Goal: Ask a question: Seek information or help from site administrators or community

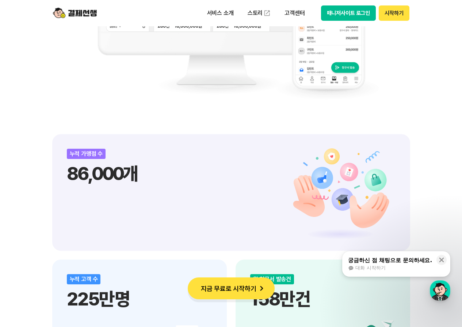
scroll to position [840, 0]
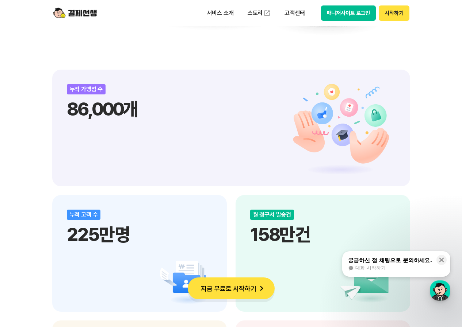
click at [401, 265] on div "대화 시작하기" at bounding box center [390, 268] width 84 height 7
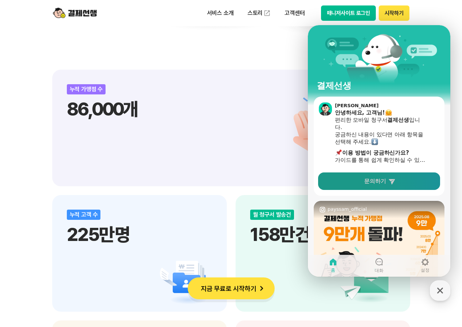
click at [375, 183] on span "문의하기" at bounding box center [375, 181] width 22 height 7
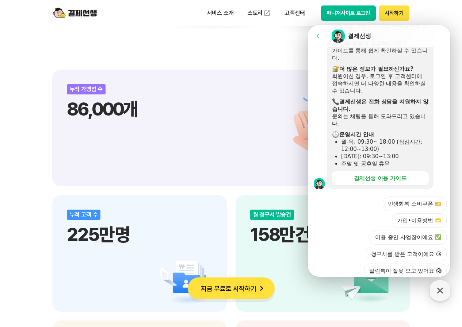
scroll to position [204, 0]
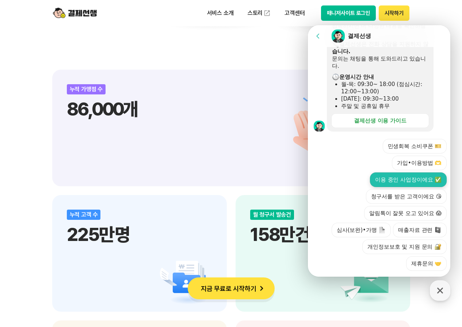
click at [402, 173] on button "이용 중인 사업장이에요 ✅" at bounding box center [408, 180] width 77 height 15
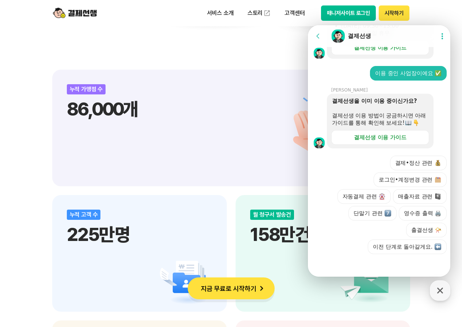
scroll to position [284, 0]
click at [379, 263] on div at bounding box center [380, 264] width 145 height 20
click at [405, 179] on button "로그인•계정변경 관련" at bounding box center [409, 180] width 73 height 15
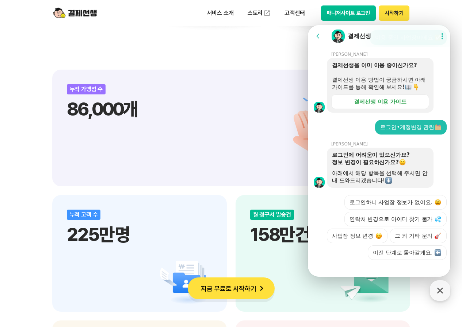
scroll to position [357, 0]
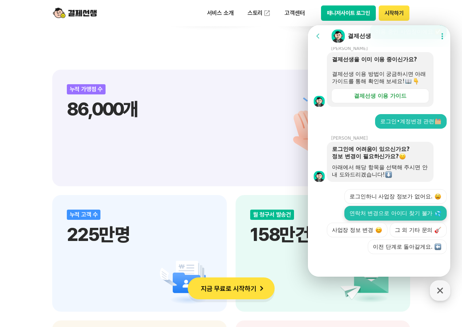
click at [382, 206] on button "연락처 변경으로 아이디 찾기 불가" at bounding box center [395, 213] width 102 height 15
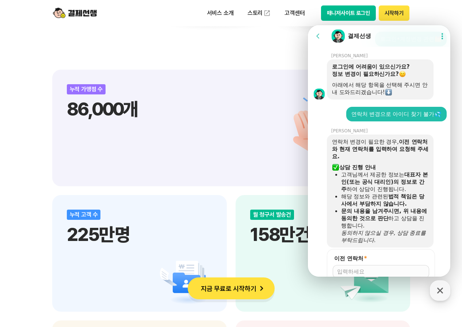
scroll to position [523, 0]
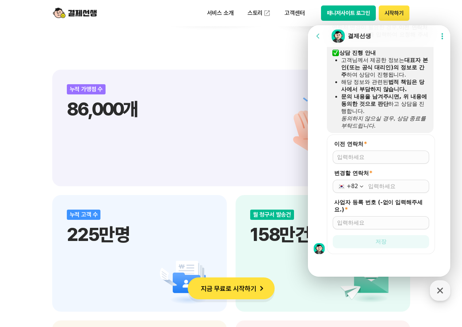
click at [355, 161] on div at bounding box center [381, 157] width 96 height 13
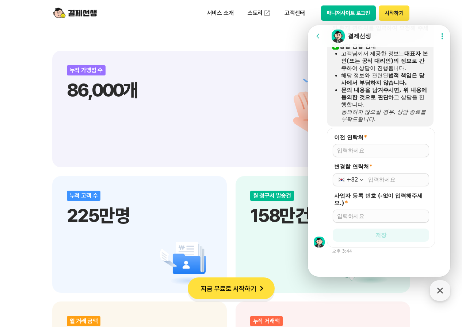
scroll to position [876, 0]
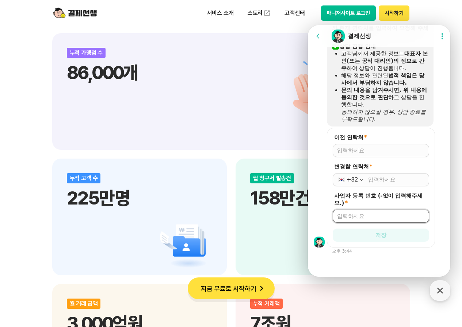
click at [348, 218] on input "사업자 등록 번호 (-없이 입력해주세요.) *" at bounding box center [381, 216] width 88 height 7
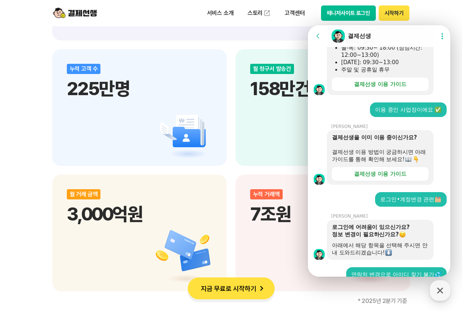
scroll to position [237, 0]
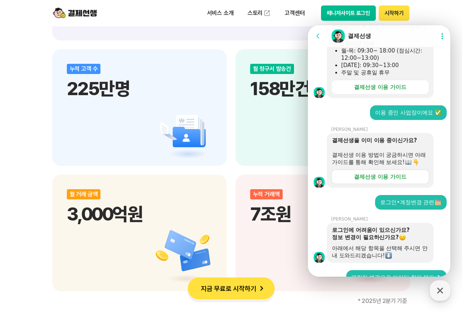
click at [368, 181] on div "결제선생 이용 가이드" at bounding box center [380, 176] width 53 height 7
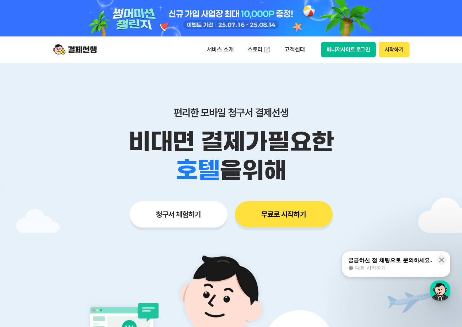
click at [406, 266] on div "대화 시작하기" at bounding box center [390, 268] width 84 height 7
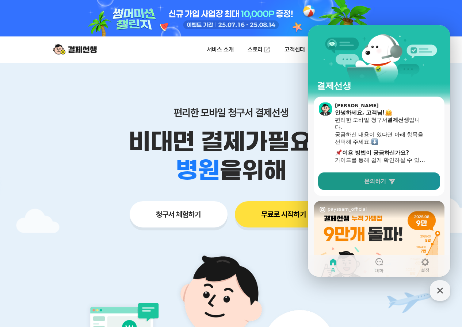
click at [396, 185] on link "문의하기" at bounding box center [379, 182] width 122 height 18
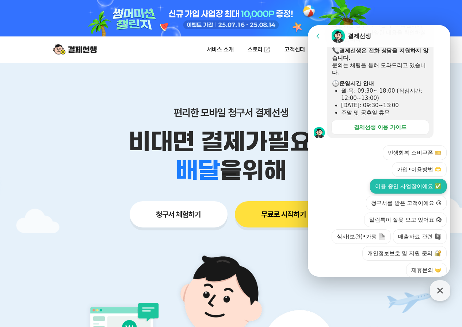
scroll to position [204, 0]
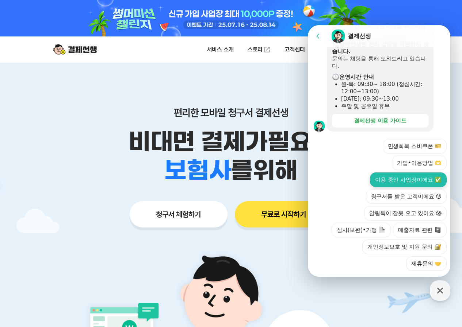
click at [406, 173] on button "이용 중인 사업장이에요 ✅" at bounding box center [408, 180] width 77 height 15
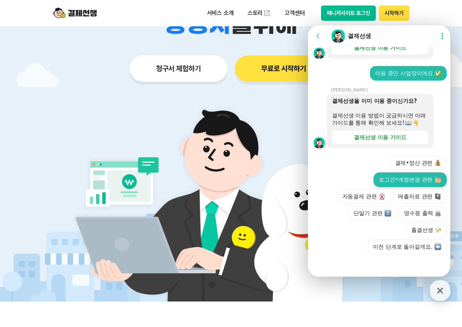
scroll to position [284, 0]
click at [422, 181] on button "로그인•계정변경 관련" at bounding box center [409, 180] width 73 height 15
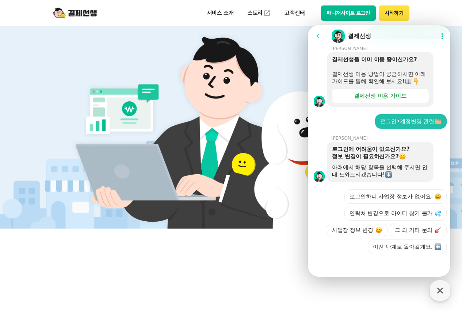
scroll to position [357, 0]
click at [419, 228] on button "그 외 기타 문의" at bounding box center [418, 230] width 57 height 15
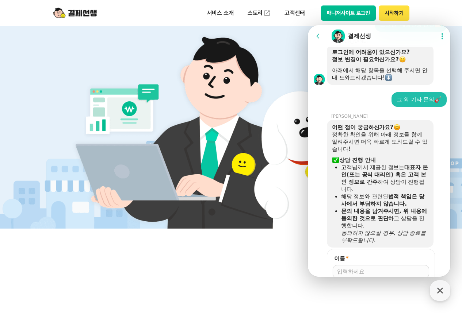
scroll to position [537, 0]
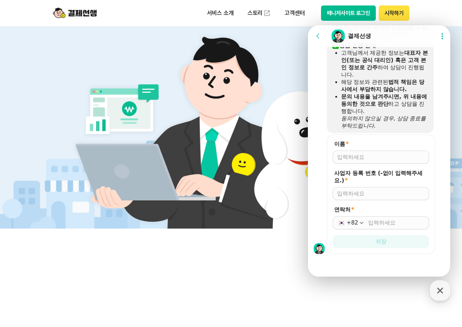
click at [350, 162] on div at bounding box center [381, 157] width 96 height 13
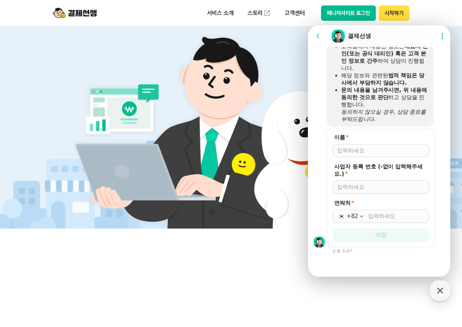
scroll to position [544, 0]
click at [348, 153] on input "이름 *" at bounding box center [381, 150] width 88 height 7
type input "조명선"
click at [340, 191] on input "사업자 등록 번호 (-없이 입력해주세요.) *" at bounding box center [381, 187] width 88 height 7
type input "6099186555"
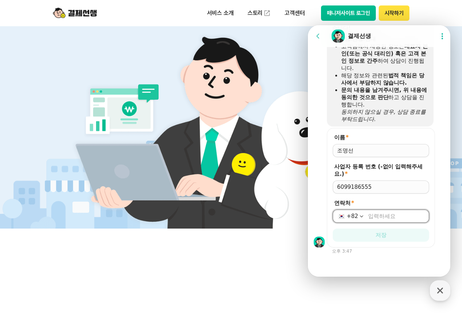
click at [390, 215] on input "연락처 *" at bounding box center [396, 216] width 57 height 7
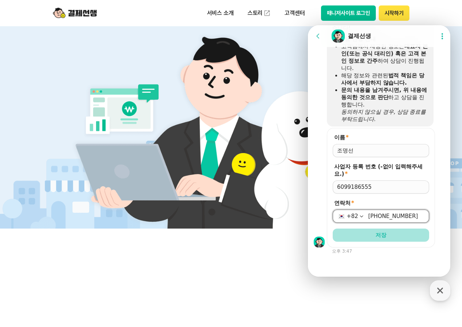
type input "010-6762-9987"
click at [375, 231] on button "저장" at bounding box center [381, 235] width 96 height 13
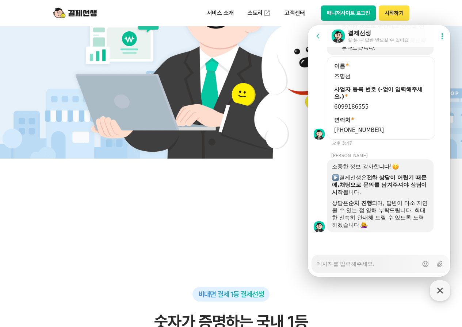
scroll to position [292, 0]
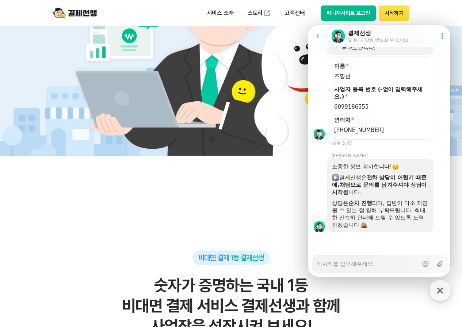
click at [337, 262] on textarea "Messenger Input Textarea" at bounding box center [367, 262] width 101 height 12
type textarea "x"
type textarea "ㅍ"
type textarea "x"
type textarea "프"
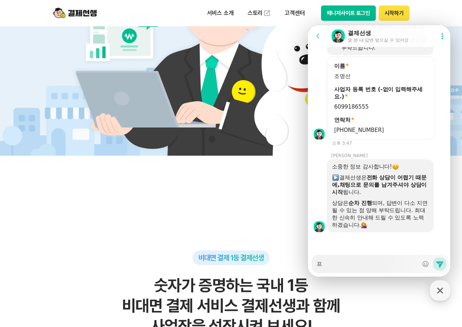
type textarea "x"
type textarea "플"
type textarea "x"
type textarea "플ㄹ"
type textarea "x"
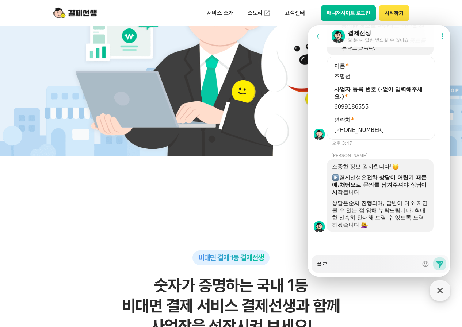
type textarea "플리"
type textarea "x"
type textarea "플립"
type textarea "x"
type textarea "플립에"
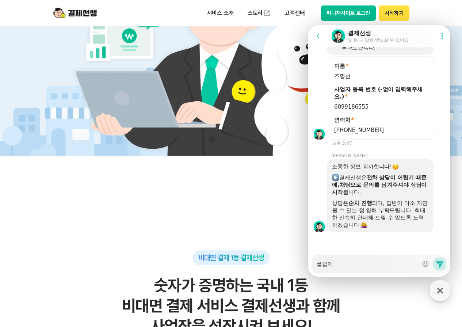
type textarea "x"
type textarea "플립엗"
type textarea "x"
type textarea "플립에듀"
type textarea "x"
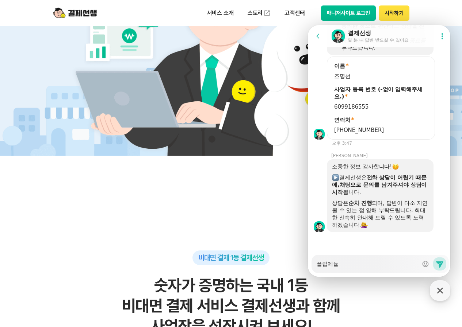
type textarea "플립에듀로"
type textarea "x"
type textarea "플립에듀로"
type textarea "x"
type textarea "플립에듀로"
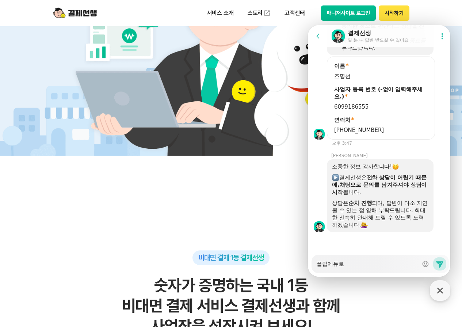
type textarea "x"
type textarea "플립에듀"
type textarea "x"
type textarea "플립에듀ㅇ"
type textarea "x"
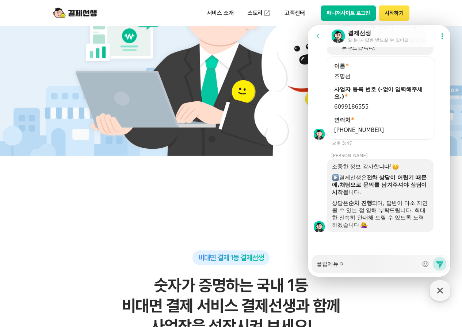
type textarea "플립에듀오"
type textarea "x"
type textarea "플립에듀와"
type textarea "x"
type textarea "플립에듀와"
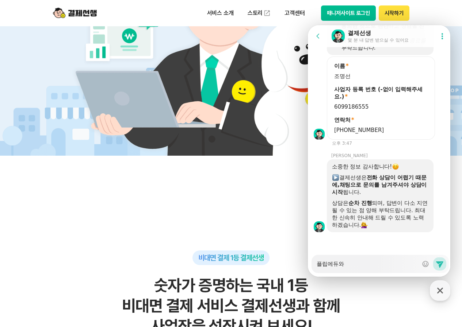
type textarea "x"
type textarea "플립에듀와 ㅇ"
type textarea "x"
type textarea "플립에듀와 ㅇㄴ"
type textarea "x"
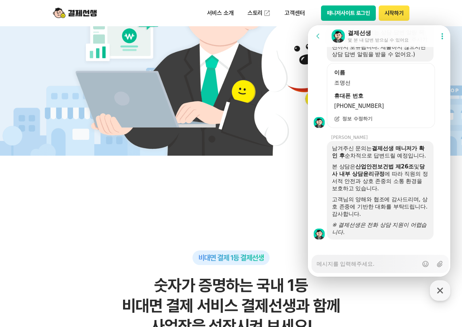
scroll to position [905, 0]
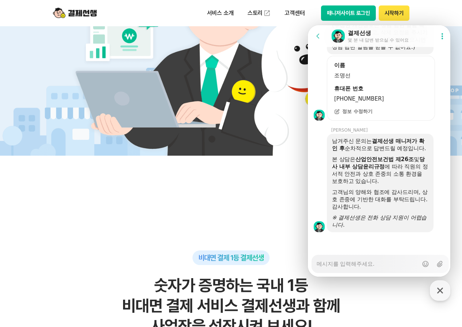
type textarea "x"
type textarea "ㅂ"
type textarea "x"
type textarea "비"
type textarea "x"
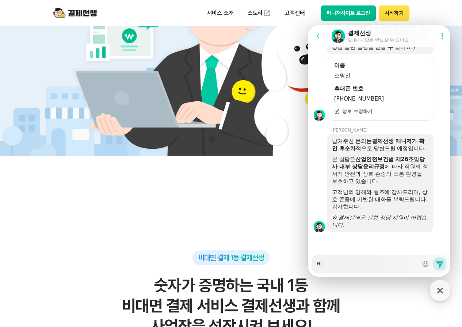
type textarea "빕"
type textarea "x"
type textarea "비버"
type textarea "x"
type textarea "비번"
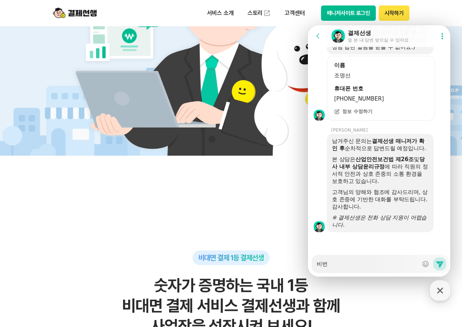
type textarea "x"
type textarea "비번ㅇ"
type textarea "x"
type textarea "비번이"
type textarea "x"
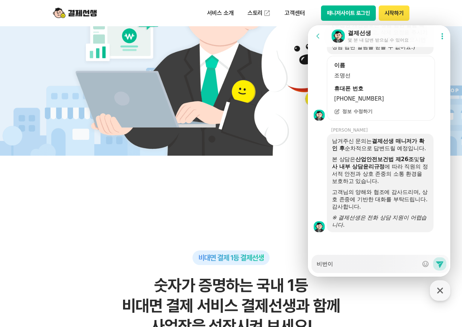
type textarea "비번이"
type textarea "x"
type textarea "비번이 ㅂ"
type textarea "x"
type textarea "비번이 벼"
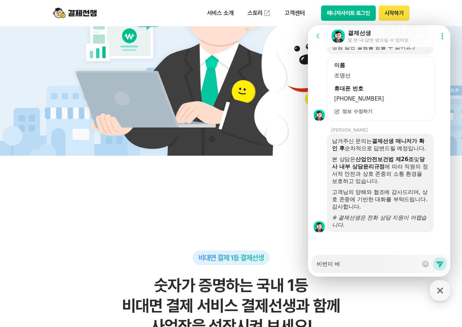
type textarea "x"
type textarea "비번이 변"
type textarea "x"
type textarea "비번이 변ㄱ"
type textarea "x"
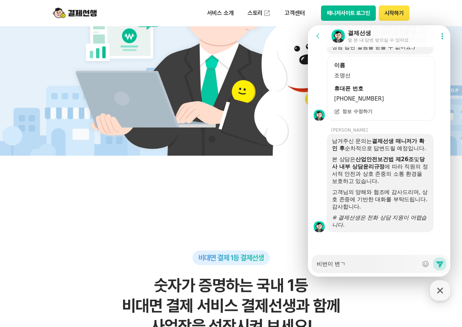
type textarea "비번이 변겨"
type textarea "x"
type textarea "비번이 변ㄱ"
type textarea "x"
type textarea "비번이 변"
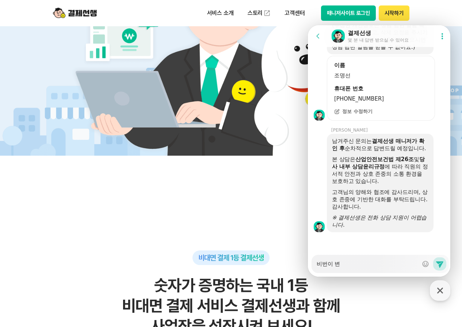
type textarea "x"
type textarea "비번이"
type textarea "x"
type textarea "비번이"
type textarea "x"
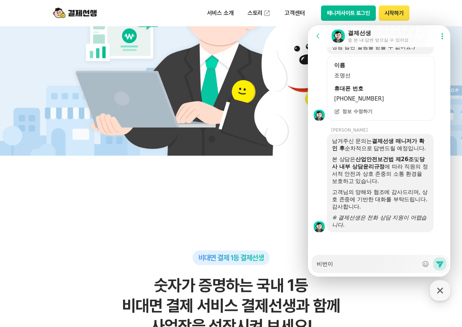
type textarea "비번"
type textarea "x"
type textarea "비"
type textarea "x"
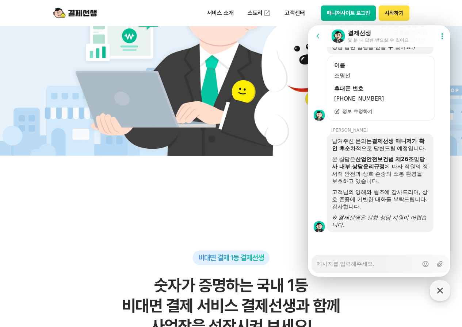
type textarea "ㅇ"
type textarea "x"
type textarea "아"
type textarea "x"
type textarea "앙"
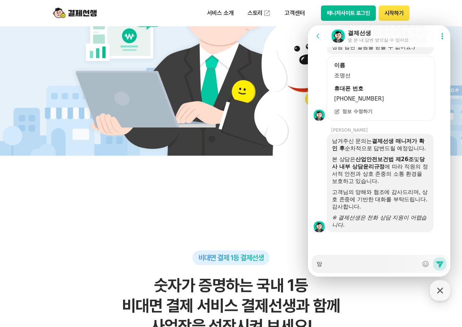
type textarea "x"
type textarea "아이"
type textarea "x"
type textarea "아읻"
type textarea "x"
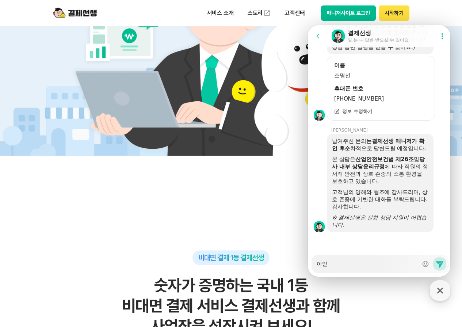
type textarea "아이디"
type textarea "x"
type textarea "아이딩"
type textarea "x"
type textarea "아이디와"
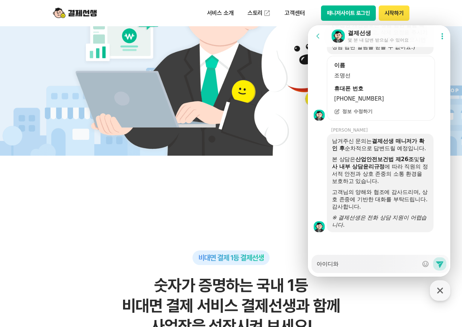
type textarea "x"
type textarea "아이디와"
type textarea "x"
type textarea "아이디와 비"
type textarea "x"
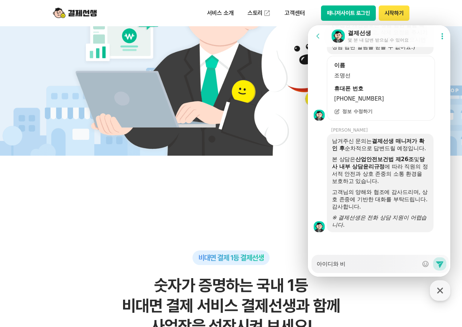
type textarea "아이디와 빈"
type textarea "x"
type textarea "아이디와 비"
type textarea "x"
type textarea "아이디와 빕"
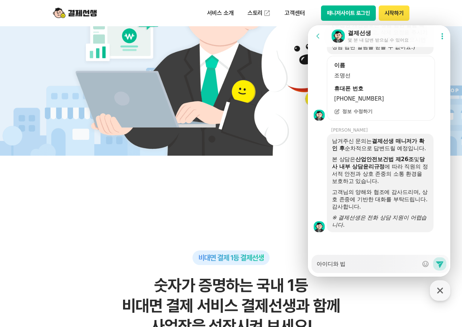
type textarea "x"
type textarea "아이디와 비버"
type textarea "x"
type textarea "아이디와 비번"
type textarea "x"
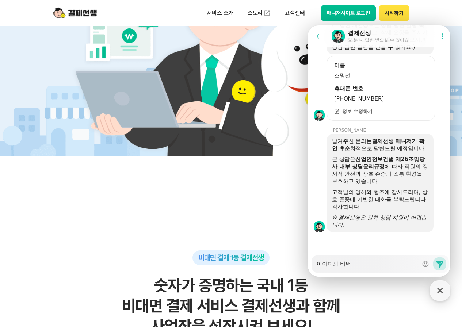
type textarea "아이디와 비번 ㄷ"
type textarea "x"
type textarea "아이디와 비번 다"
type textarea "x"
type textarea "아이디와 비번 닷"
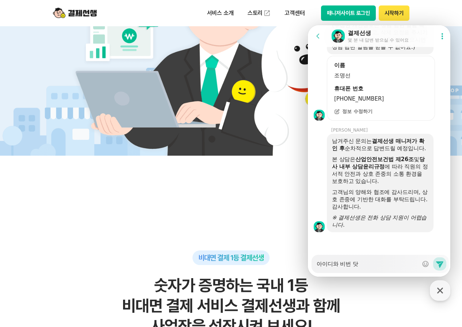
type textarea "x"
type textarea "아이디와 비번 다시"
type textarea "x"
type textarea "아이디와 비번 다시"
type textarea "x"
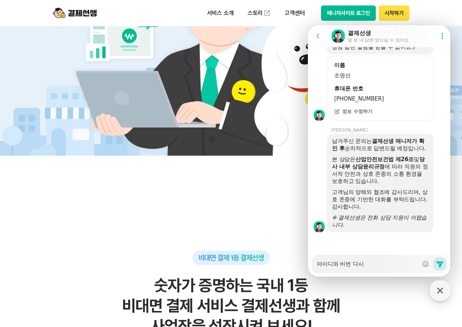
type textarea "아이디와 비번 다시 ㅎ"
type textarea "x"
type textarea "아이디와 비번 다시 호"
type textarea "x"
type textarea "아이디와 비번 다시 화"
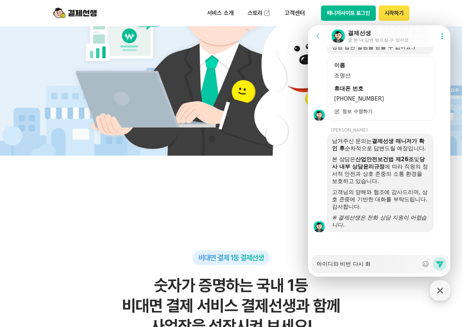
type textarea "x"
type textarea "아이디와 비번 다시 확"
type textarea "x"
type textarea "아이디와 비번 다시 확ㅇ"
type textarea "x"
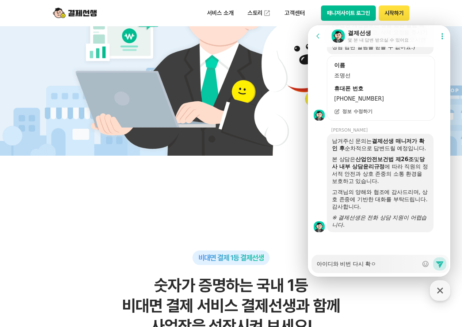
type textarea "아이디와 비번 다시 확이"
type textarea "x"
type textarea "아이디와 비번 다시 확인"
type textarea "x"
type textarea "아이디와 비번 다시 확인"
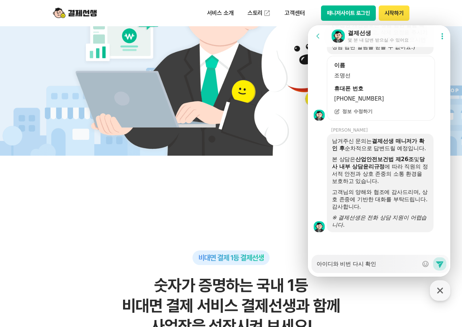
type textarea "x"
type textarea "아이디와 비번 다시 확인 ㅇ"
type textarea "x"
type textarea "아이디와 비번 다시 확인 우"
type textarea "x"
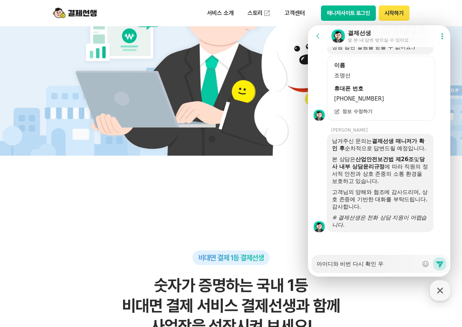
type textarea "아이디와 비번 다시 확인 워"
type textarea "x"
type textarea "아이디와 비번 다시 확인 원"
type textarea "x"
type textarea "아이디와 비번 다시 확인 웒"
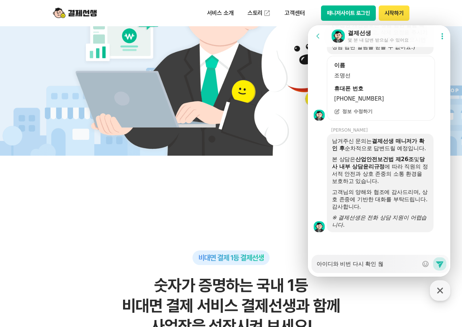
type textarea "x"
type textarea "아이디와 비번 다시 확인 원하"
type textarea "x"
type textarea "아이디와 비번 다시 확인 원학"
type textarea "x"
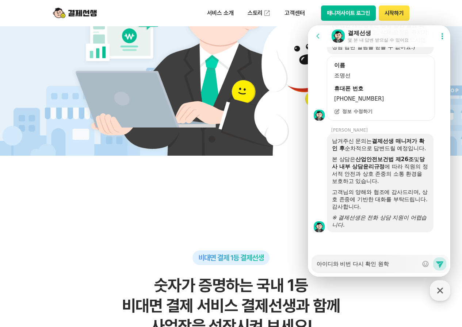
type textarea "아이디와 비번 다시 확인 원하고"
type textarea "x"
type textarea "아이디와 비번 다시 확인 원하고"
type textarea "x"
type textarea "아이디와 비번 다시 확인 원하고 ㅍ"
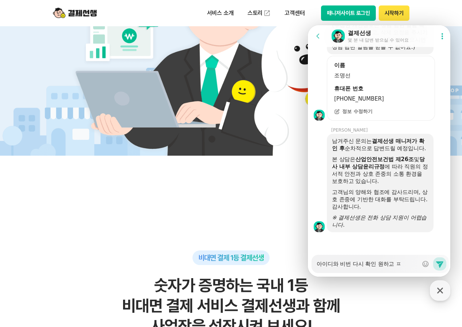
type textarea "x"
type textarea "아이디와 비번 다시 확인 원하고 프"
type textarea "x"
type textarea "아이디와 비번 다시 확인 원하고 플"
type textarea "x"
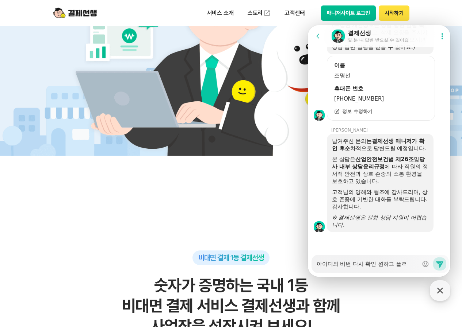
type textarea "아이디와 비번 다시 확인 원하고 플리"
type textarea "x"
type textarea "아이디와 비번 다시 확인 원하고 플립"
type textarea "x"
type textarea "아이디와 비번 다시 확인 원하고 플립ㅇ"
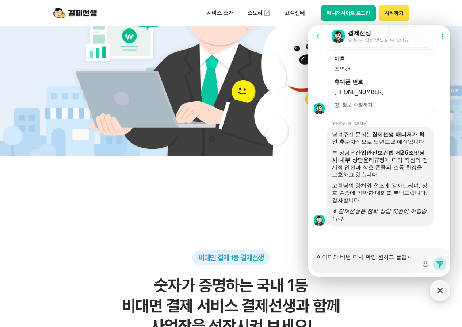
type textarea "x"
type textarea "아이디와 비번 다시 확인 원하고 플립에"
type textarea "x"
type textarea "아이디와 비번 다시 확인 원하고 플립엗"
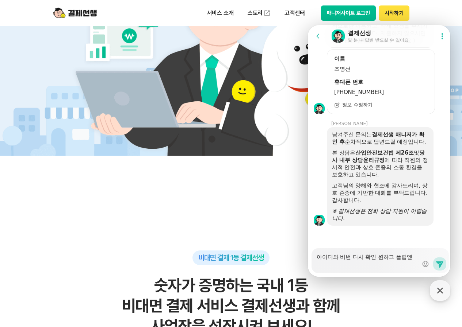
type textarea "x"
type textarea "아이디와 비번 다시 확인 원하고 플립에듀"
type textarea "x"
type textarea "아이디와 비번 다시 확인 원하고 플립에듕"
type textarea "x"
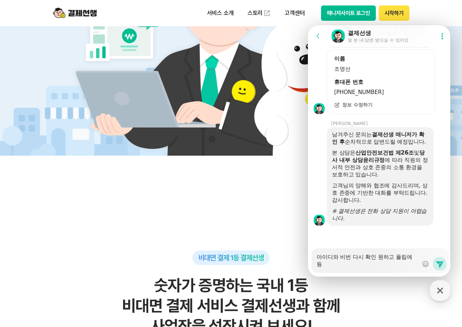
type textarea "아이디와 비번 다시 확인 원하고 플립에듀오"
type textarea "x"
type textarea "아이디와 비번 다시 확인 원하고 플립에듀와"
type textarea "x"
type textarea "아이디와 비번 다시 확인 원하고 플립에듀와"
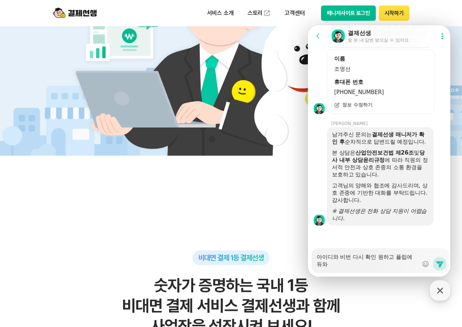
type textarea "x"
type textarea "아이디와 비번 다시 확인 원하고 플립에듀와 ㅇ"
type textarea "x"
type textarea "아이디와 비번 다시 확인 원하고 플립에듀와 여"
type textarea "x"
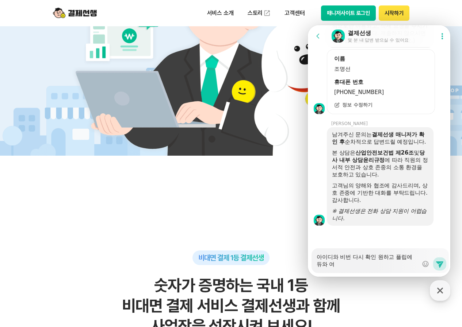
type textarea "아이디와 비번 다시 확인 원하고 플립에듀와 연"
type textarea "x"
type textarea "아이디와 비번 다시 확인 원하고 플립에듀와 연ㄷ"
type textarea "x"
type textarea "아이디와 비번 다시 확인 원하고 플립에듀와 연도"
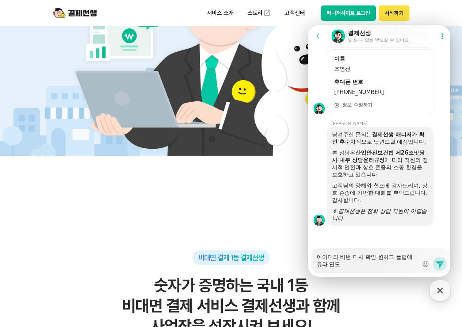
type textarea "x"
type textarea "아이디와 비번 다시 확인 원하고 플립에듀와 연동"
type textarea "x"
type textarea "아이디와 비번 다시 확인 원하고 플립에듀와 연동ㅎ"
type textarea "x"
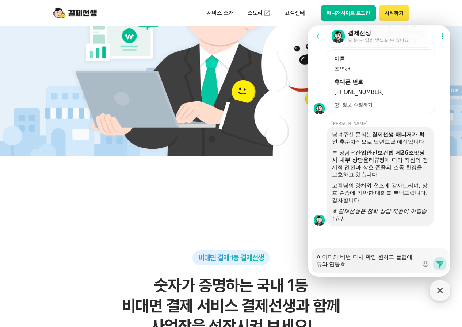
type textarea "아이디와 비번 다시 확인 원하고 플립에듀와 연동하"
type textarea "x"
click at [435, 265] on icon at bounding box center [439, 264] width 9 height 9
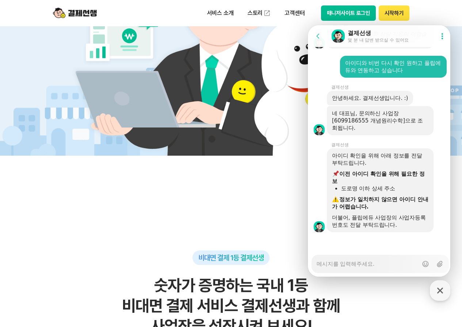
scroll to position [329, 0]
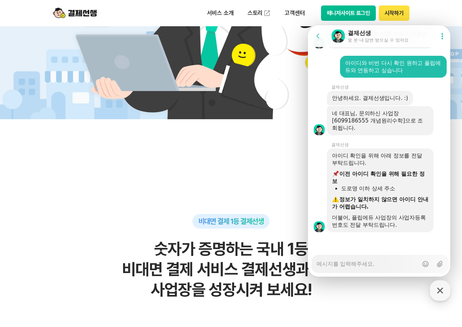
click at [331, 266] on textarea "Messenger Input Textarea" at bounding box center [367, 262] width 101 height 12
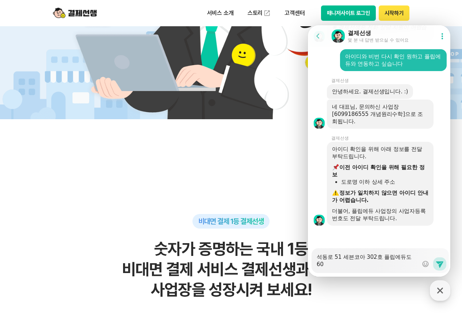
scroll to position [1096, 0]
click at [437, 265] on icon at bounding box center [439, 265] width 7 height 7
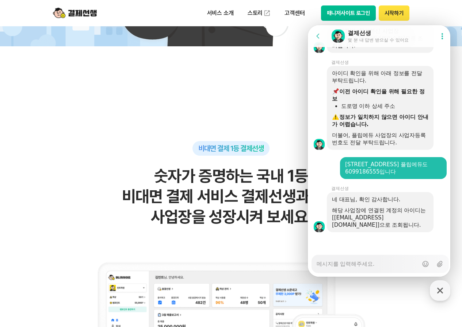
scroll to position [1165, 0]
click at [362, 11] on button "매니저사이트 로그인" at bounding box center [348, 12] width 55 height 15
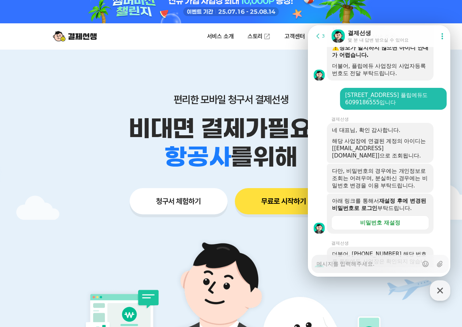
scroll to position [0, 0]
